Goal: Task Accomplishment & Management: Manage account settings

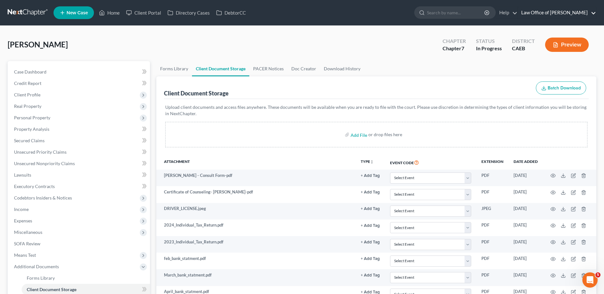
click at [568, 15] on link "Law Office of Flor A. Tataje" at bounding box center [557, 12] width 78 height 11
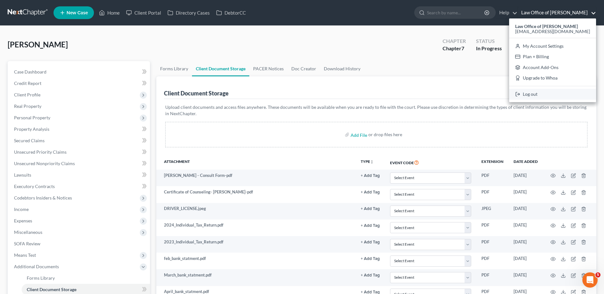
click at [556, 96] on link "Log out" at bounding box center [552, 94] width 87 height 11
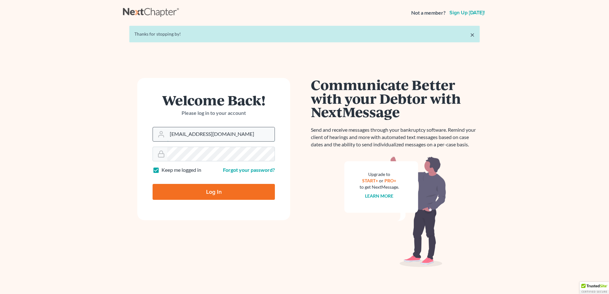
click at [228, 138] on input "[EMAIL_ADDRESS][DOMAIN_NAME]" at bounding box center [220, 134] width 107 height 14
type input "[PERSON_NAME][EMAIL_ADDRESS][DOMAIN_NAME]"
click at [195, 193] on input "Log In" at bounding box center [214, 192] width 122 height 16
type input "Thinking..."
